Goal: Information Seeking & Learning: Learn about a topic

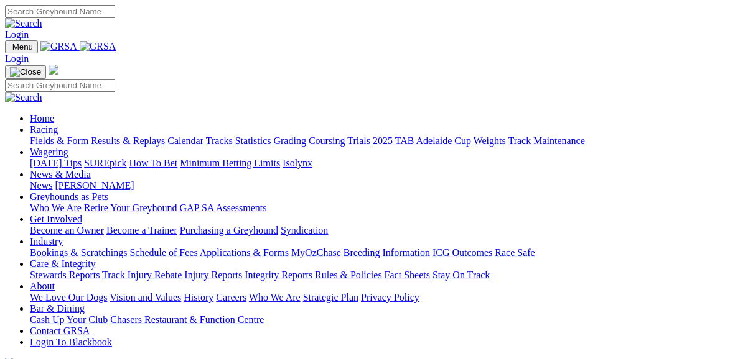
click at [49, 136] on link "Fields & Form" at bounding box center [59, 141] width 58 height 11
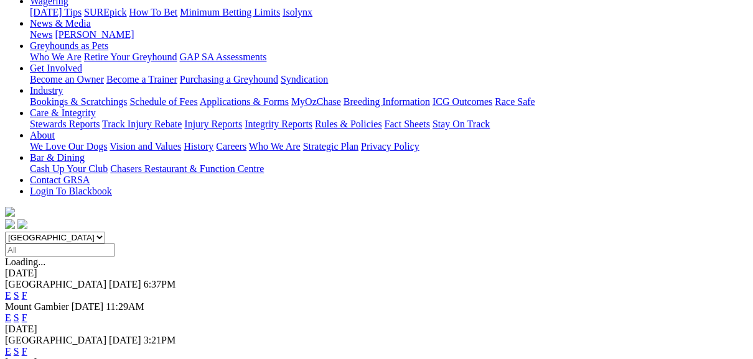
scroll to position [199, 0]
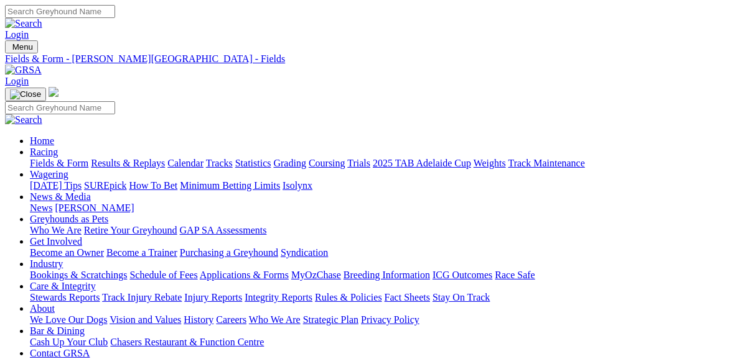
click at [70, 158] on link "Fields & Form" at bounding box center [59, 163] width 58 height 11
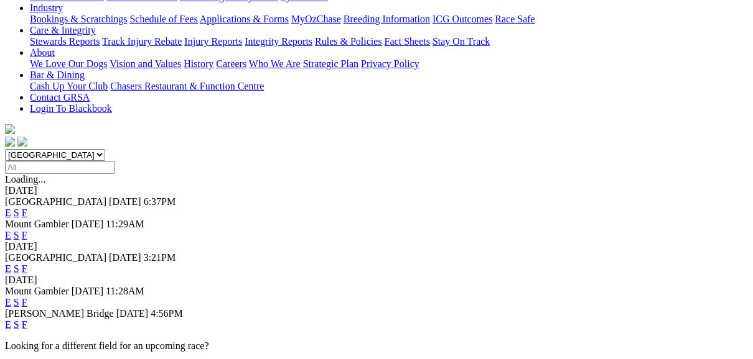
scroll to position [199, 0]
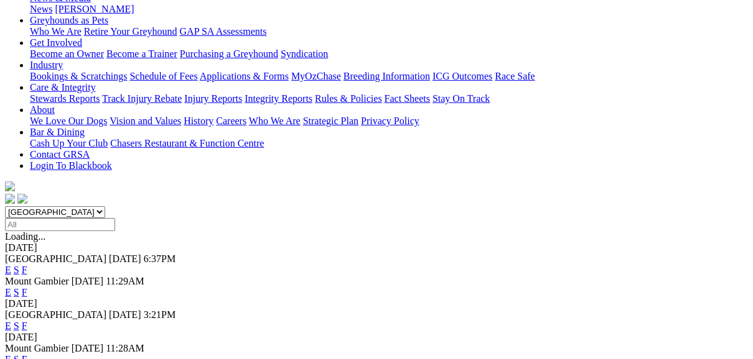
click at [27, 321] on link "F" at bounding box center [25, 326] width 6 height 11
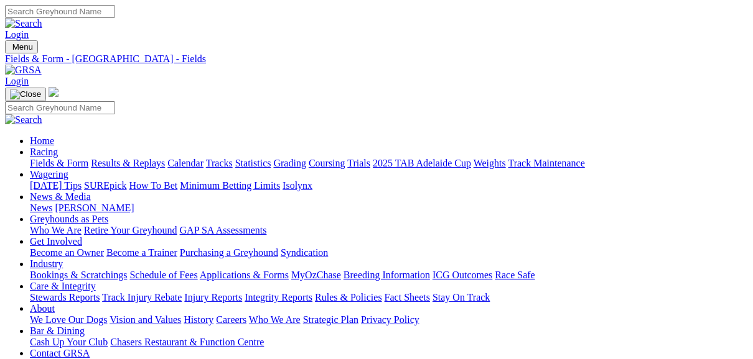
click at [50, 158] on link "Fields & Form" at bounding box center [59, 163] width 58 height 11
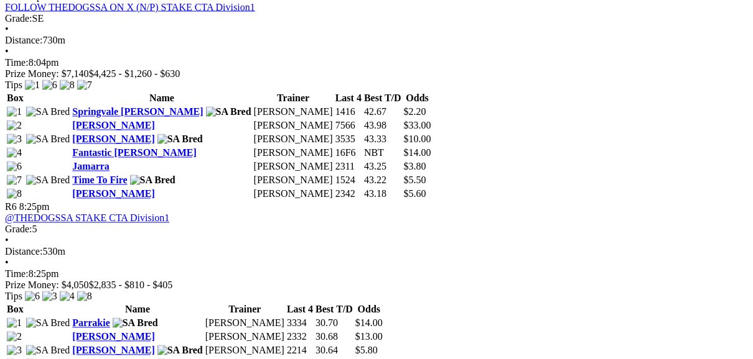
scroll to position [1592, 0]
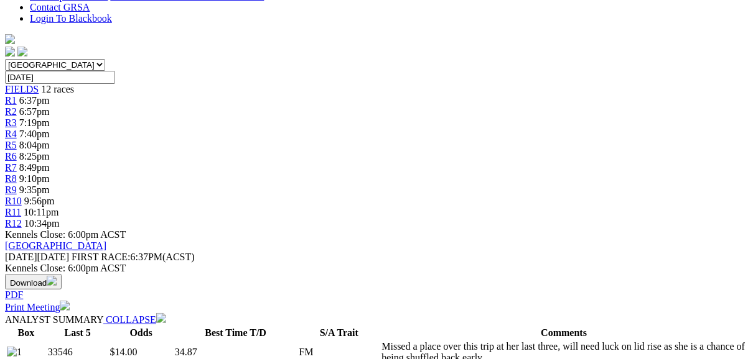
scroll to position [348, 0]
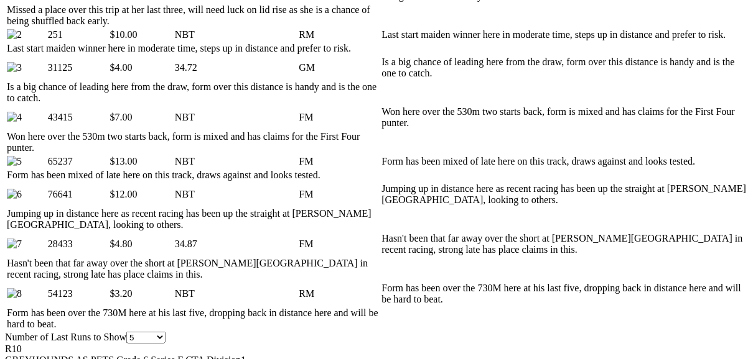
scroll to position [597, 0]
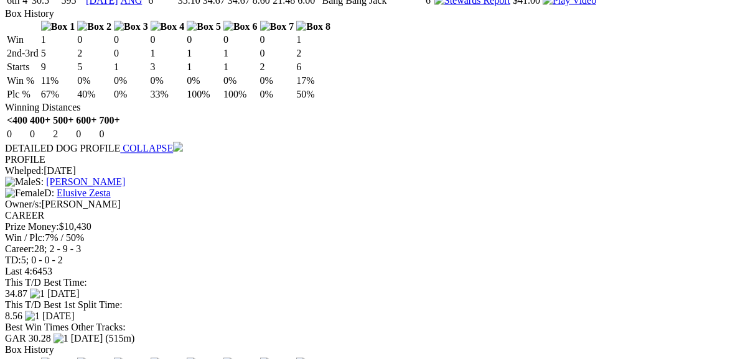
scroll to position [1542, 0]
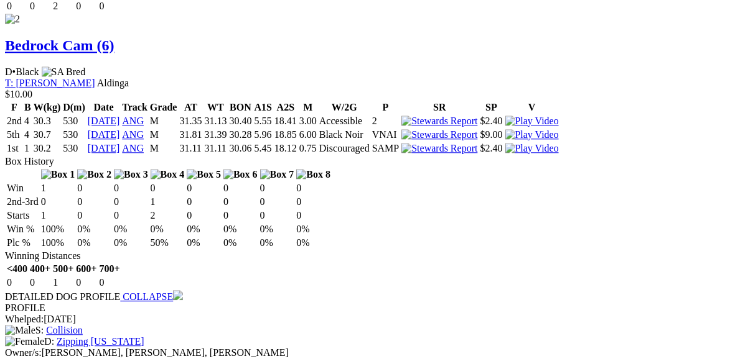
scroll to position [2040, 0]
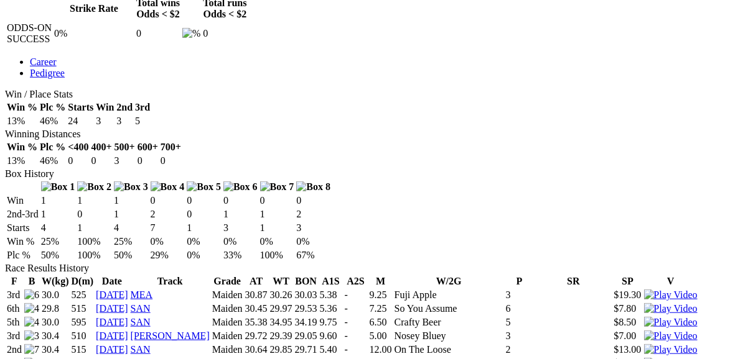
scroll to position [597, 0]
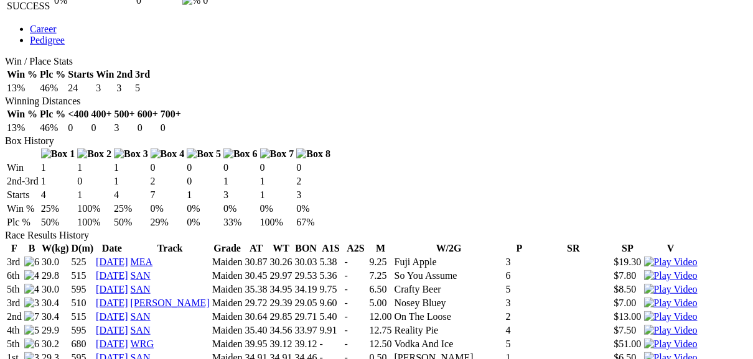
scroll to position [697, 0]
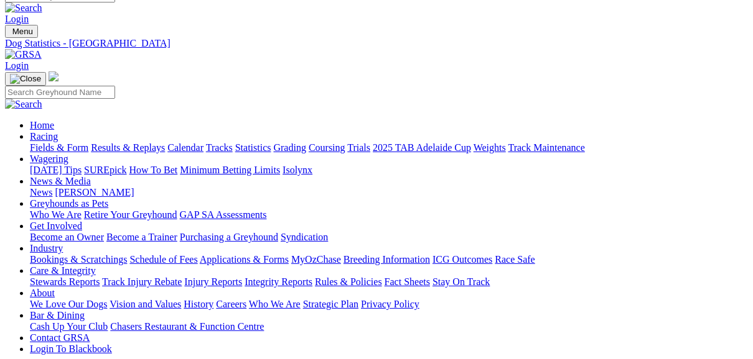
scroll to position [0, 0]
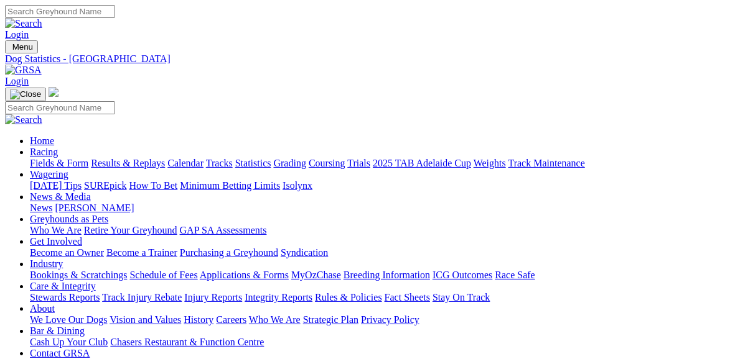
click at [68, 158] on link "Fields & Form" at bounding box center [59, 163] width 58 height 11
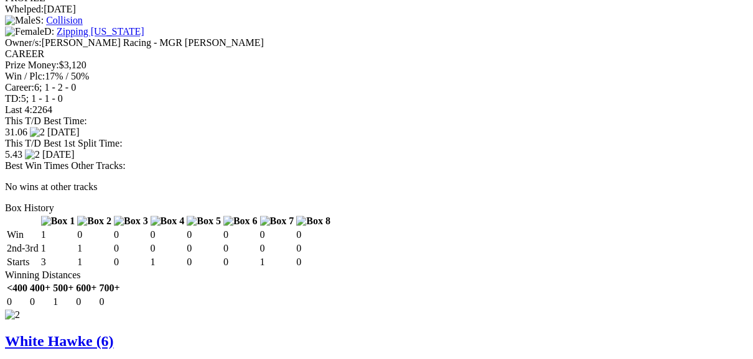
scroll to position [1692, 0]
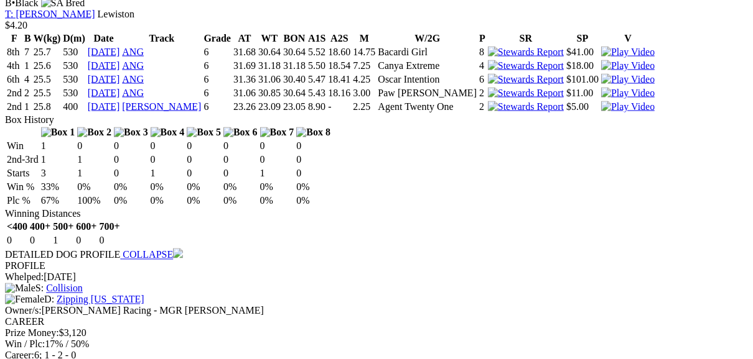
scroll to position [1443, 0]
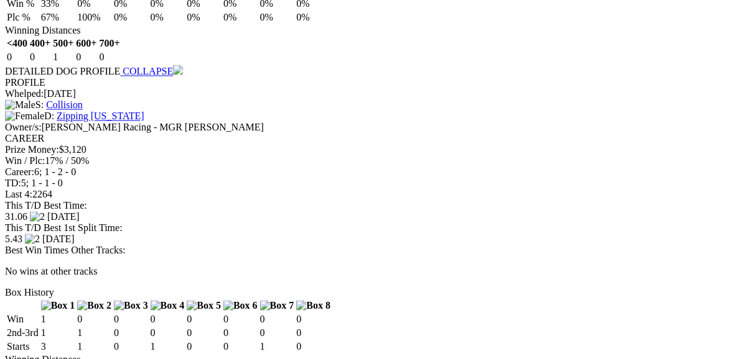
scroll to position [1692, 0]
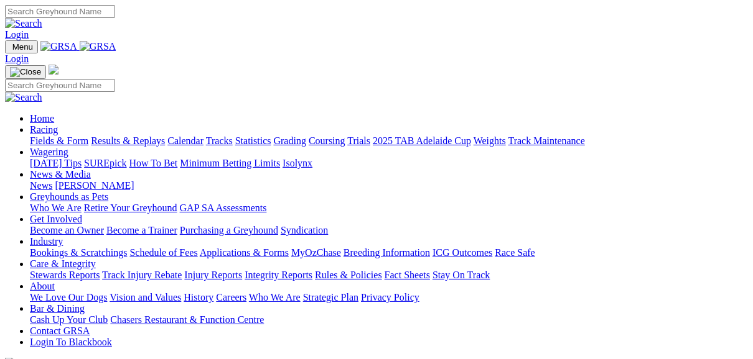
click at [64, 136] on link "Fields & Form" at bounding box center [59, 141] width 58 height 11
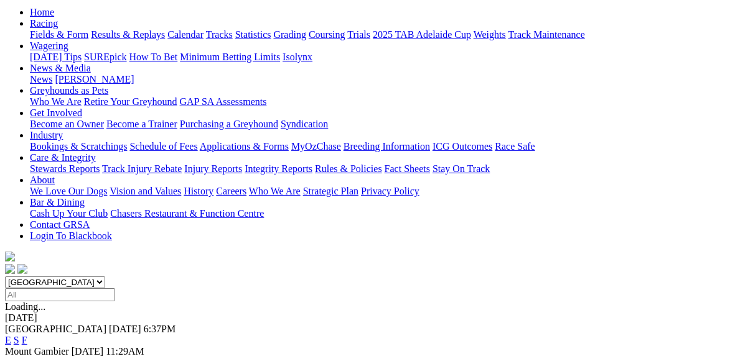
scroll to position [149, 0]
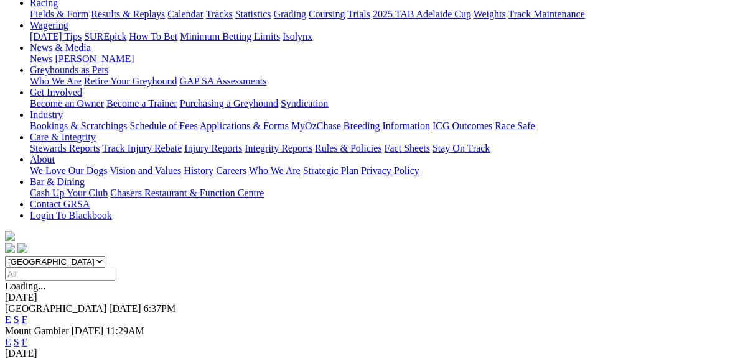
click at [11, 315] on link "E" at bounding box center [8, 320] width 6 height 11
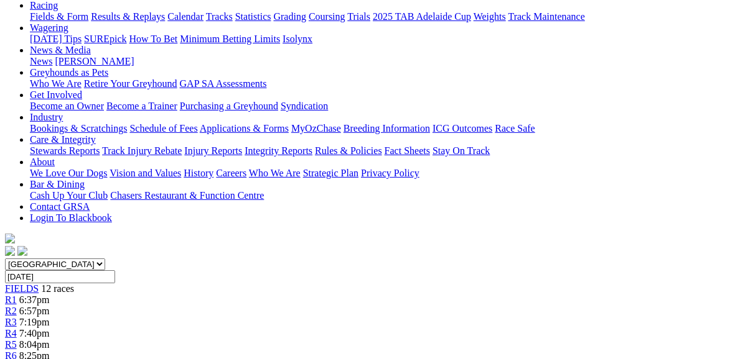
scroll to position [149, 0]
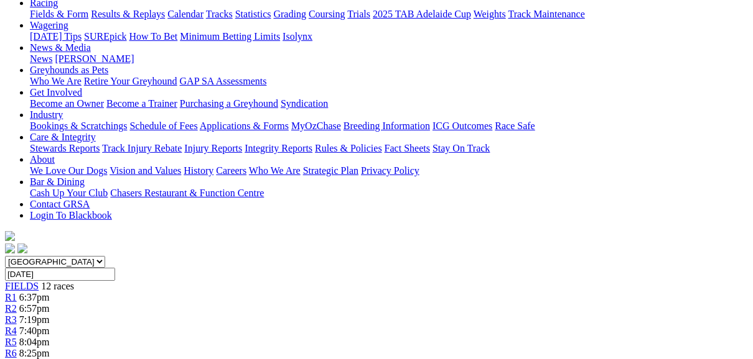
click at [17, 304] on span "R2" at bounding box center [11, 309] width 12 height 11
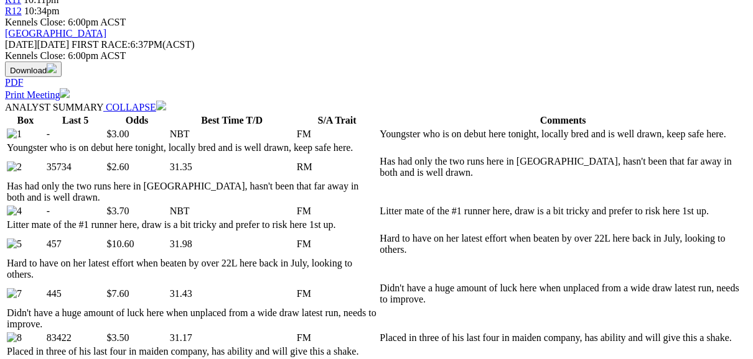
scroll to position [547, 0]
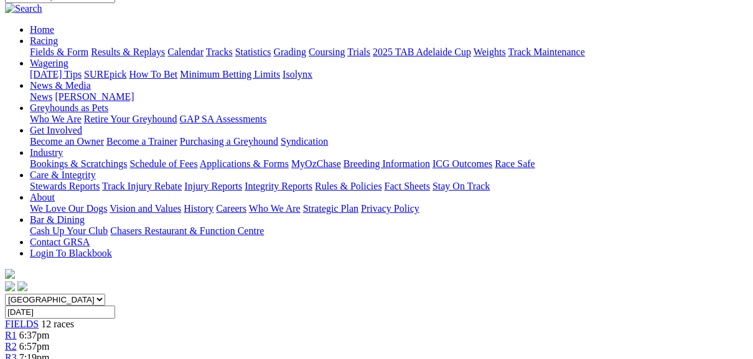
scroll to position [100, 0]
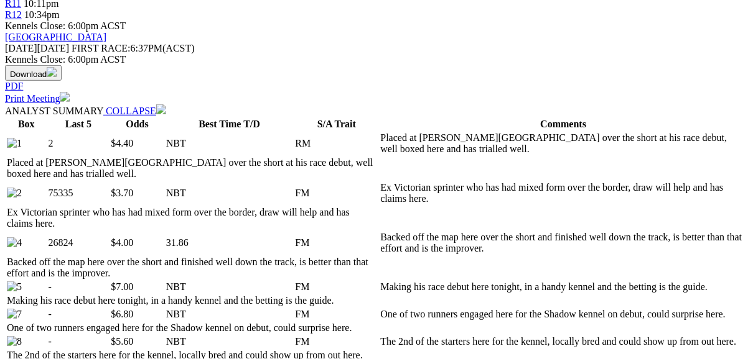
scroll to position [498, 0]
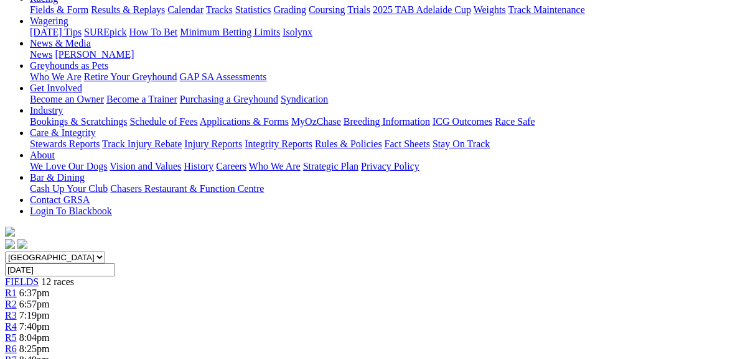
scroll to position [149, 0]
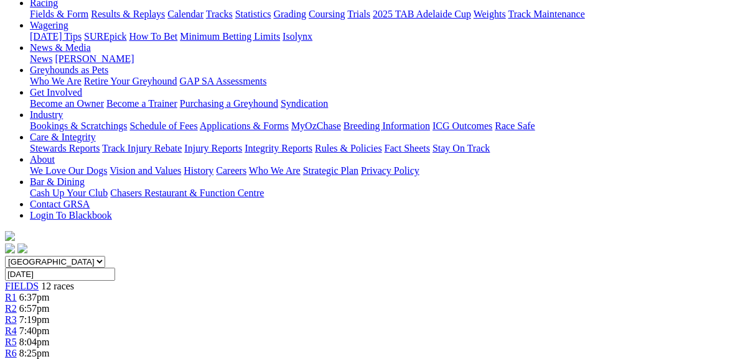
click at [17, 326] on span "R4" at bounding box center [11, 331] width 12 height 11
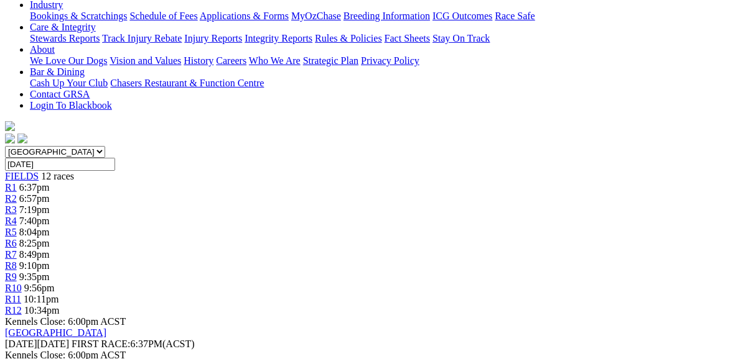
scroll to position [149, 0]
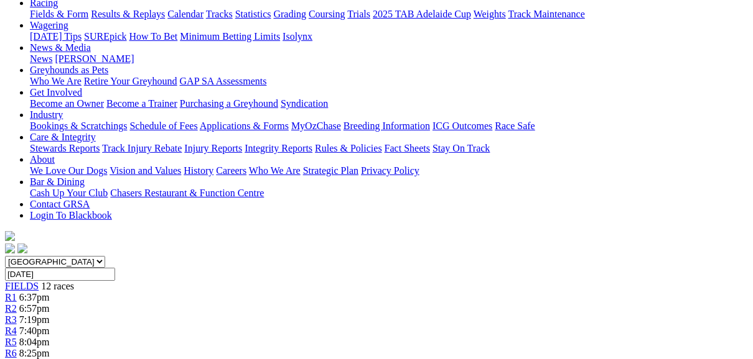
click at [17, 337] on span "R5" at bounding box center [11, 342] width 12 height 11
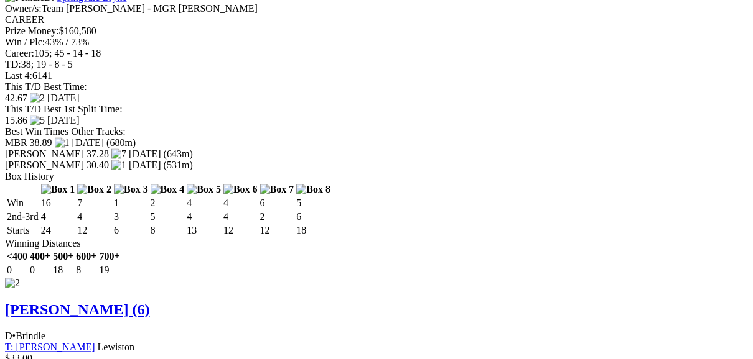
scroll to position [1642, 0]
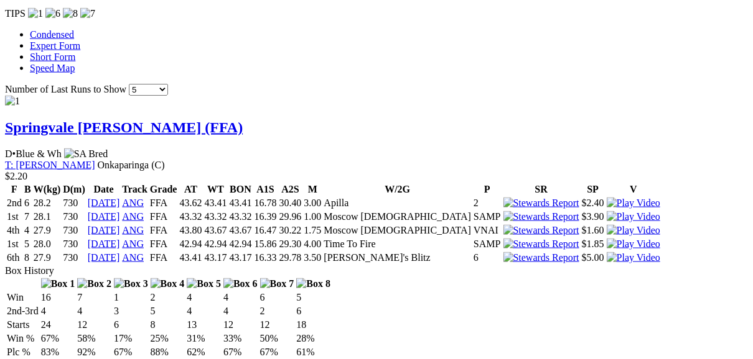
scroll to position [1194, 0]
